Goal: Book appointment/travel/reservation

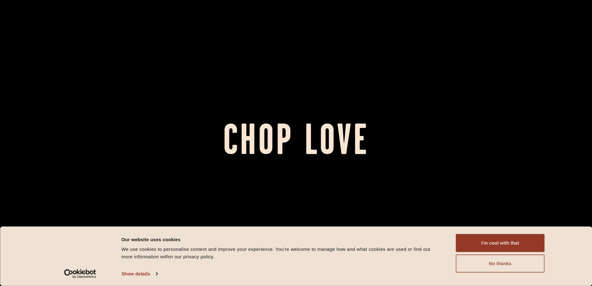
click at [495, 269] on button "No thanks" at bounding box center [500, 263] width 89 height 18
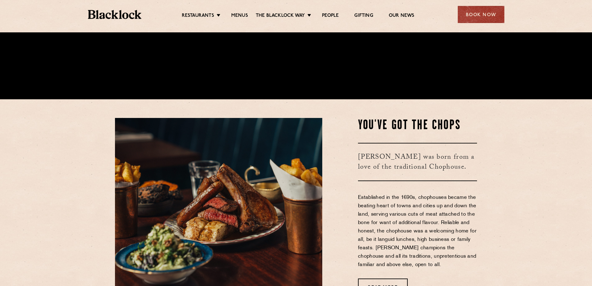
scroll to position [311, 0]
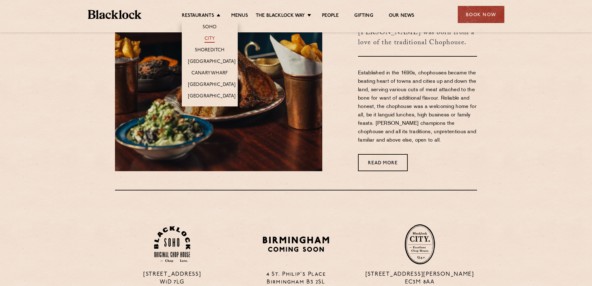
click at [205, 37] on link "City" at bounding box center [210, 39] width 11 height 7
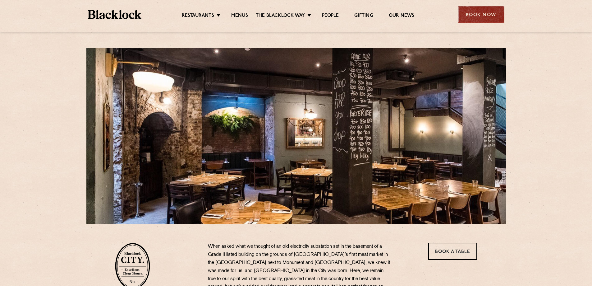
click at [483, 16] on div "Book Now" at bounding box center [481, 14] width 47 height 17
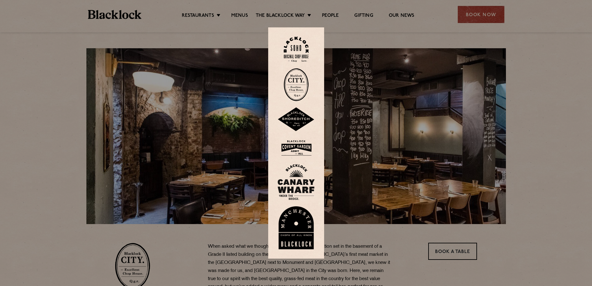
click at [299, 90] on img at bounding box center [296, 84] width 25 height 33
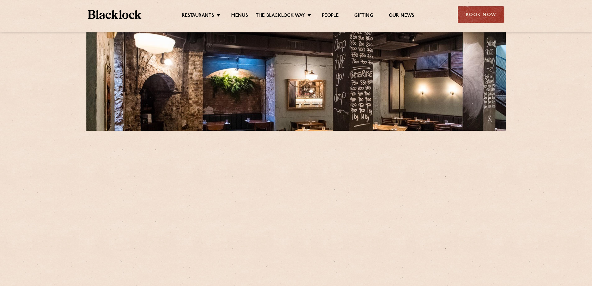
scroll to position [124, 0]
